Goal: Find specific fact: Find contact information

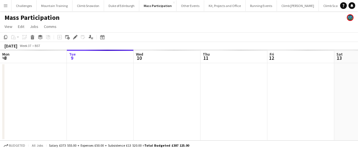
scroll to position [0, 217]
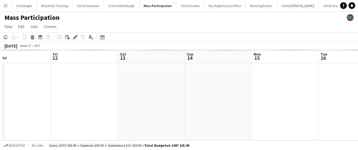
click at [7, 8] on button "Menu" at bounding box center [5, 5] width 11 height 11
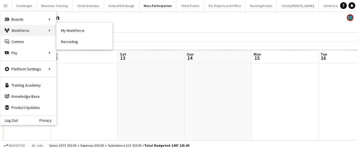
click at [22, 29] on div "Workforce Workforce" at bounding box center [28, 30] width 56 height 11
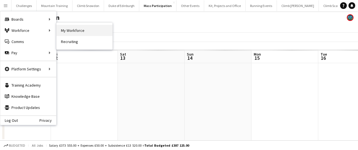
click at [75, 32] on link "My Workforce" at bounding box center [85, 30] width 56 height 11
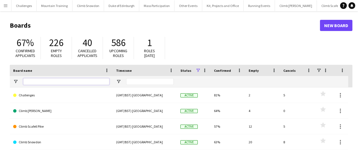
click at [64, 82] on input "Board name Filter Input" at bounding box center [66, 81] width 86 height 7
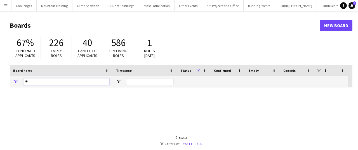
type input "*"
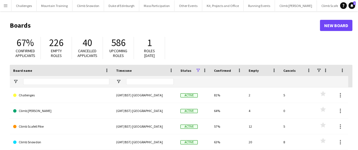
click at [5, 4] on app-icon "Menu" at bounding box center [5, 5] width 4 height 4
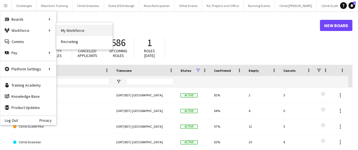
click at [75, 28] on link "My Workforce" at bounding box center [85, 30] width 56 height 11
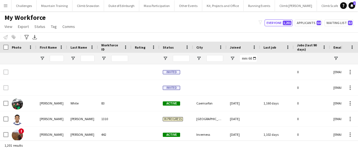
type input "**********"
click at [56, 56] on input "First Name Filter Input" at bounding box center [57, 58] width 14 height 7
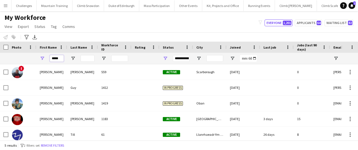
type input "*****"
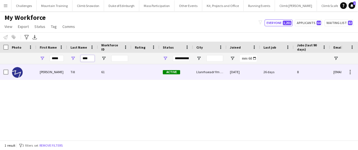
type input "****"
click at [126, 70] on div "61" at bounding box center [115, 71] width 34 height 15
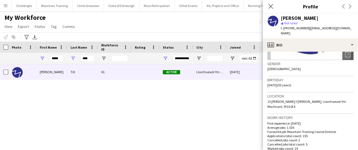
scroll to position [82, 0]
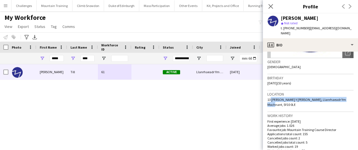
drag, startPoint x: 269, startPoint y: 100, endPoint x: 347, endPoint y: 100, distance: 78.3
click at [347, 100] on div "Location 13 Maes Y Dderwen, Llanrhaeadr Ym Mochnant, SY10 0LE" at bounding box center [310, 102] width 86 height 22
click at [348, 100] on div "Location 13 Maes Y Dderwen, Llanrhaeadr Ym Mochnant, SY10 0LE" at bounding box center [310, 102] width 86 height 22
drag, startPoint x: 346, startPoint y: 99, endPoint x: 265, endPoint y: 98, distance: 80.6
click at [265, 98] on app-crew-profile-bio "chevron-left chevron-right Open photos pop-in Gender Male Birthday 07-10-1971 (…" at bounding box center [310, 101] width 95 height 98
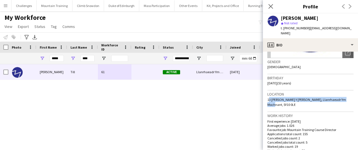
copy span "13 Maes Y Dderwen, Llanrhaeadr Ym Mochnant, SY10 0LE"
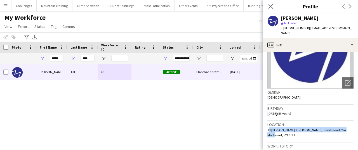
scroll to position [0, 0]
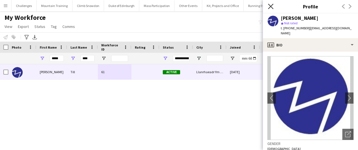
click at [272, 5] on icon at bounding box center [270, 6] width 5 height 5
